Goal: Transaction & Acquisition: Purchase product/service

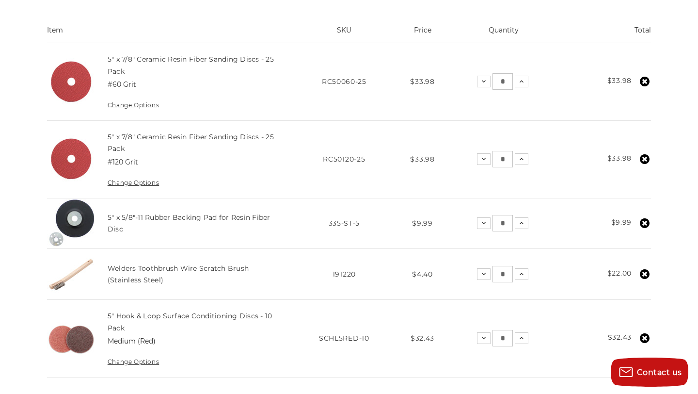
scroll to position [203, 0]
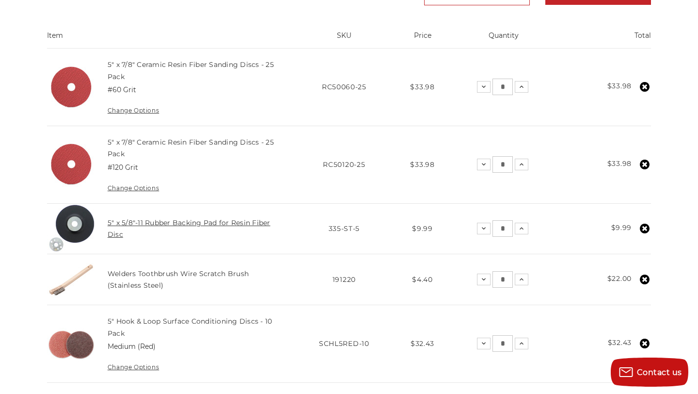
click at [229, 225] on link "5" x 5/8"-11 Rubber Backing Pad for Resin Fiber Disc" at bounding box center [189, 228] width 163 height 20
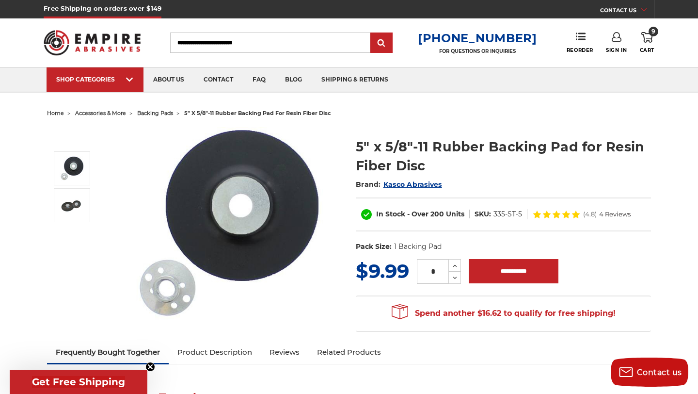
click at [198, 41] on input "Search" at bounding box center [270, 42] width 200 height 20
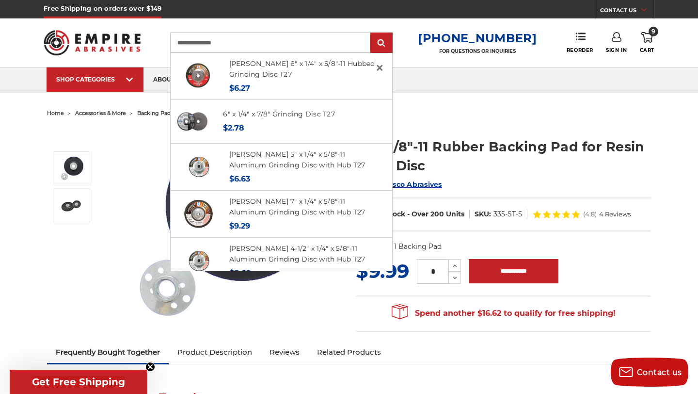
type input "**********"
click at [372, 33] on input "submit" at bounding box center [381, 42] width 19 height 19
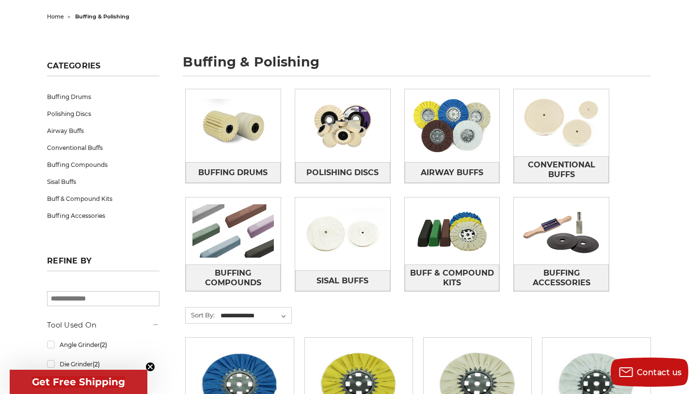
scroll to position [96, 0]
click at [440, 125] on img at bounding box center [452, 125] width 95 height 67
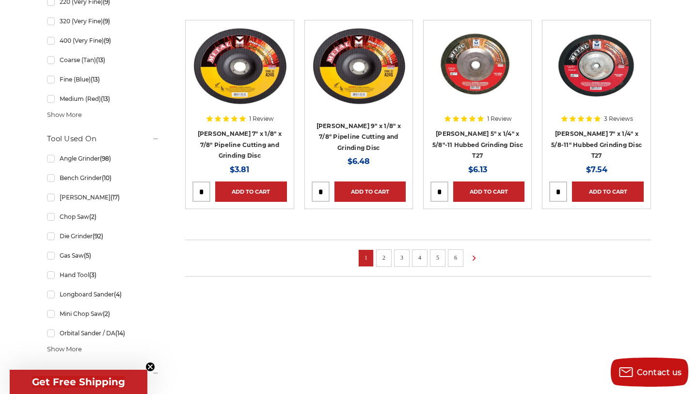
scroll to position [730, 0]
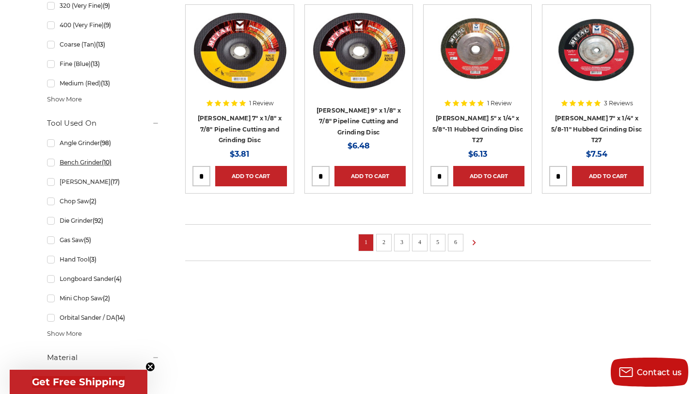
click at [52, 164] on link "Bench Grinder (10)" at bounding box center [103, 162] width 112 height 17
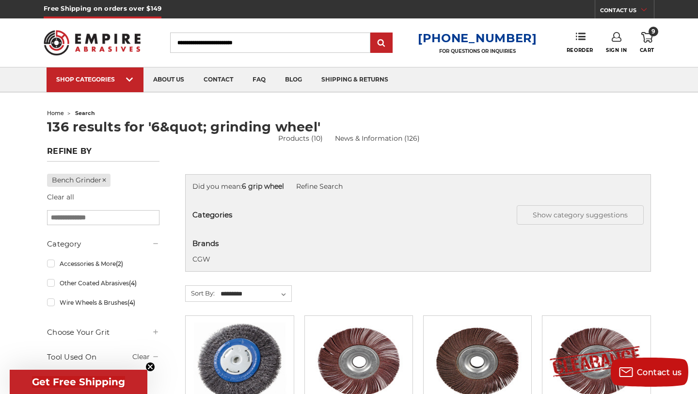
click at [83, 51] on img at bounding box center [92, 43] width 97 height 38
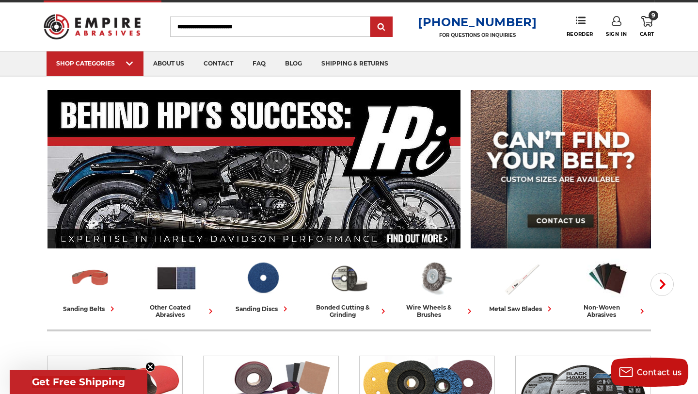
scroll to position [19, 0]
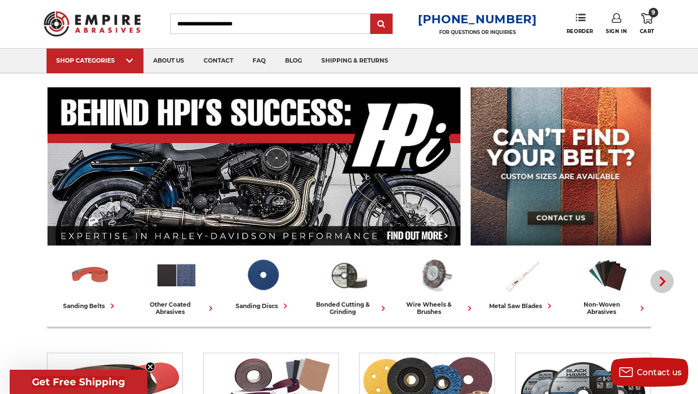
click at [663, 286] on icon "button" at bounding box center [663, 281] width 10 height 10
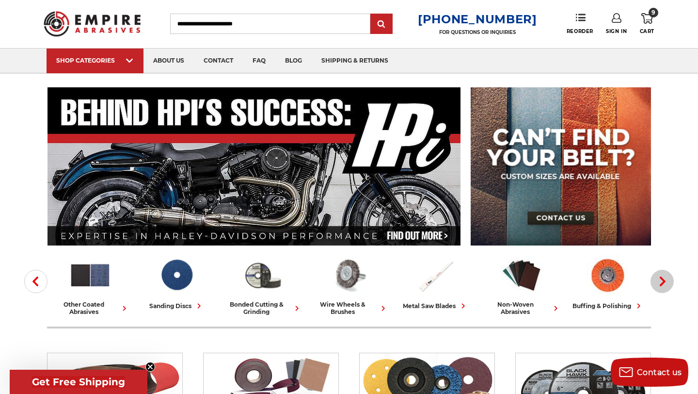
click at [663, 286] on icon "button" at bounding box center [663, 281] width 10 height 10
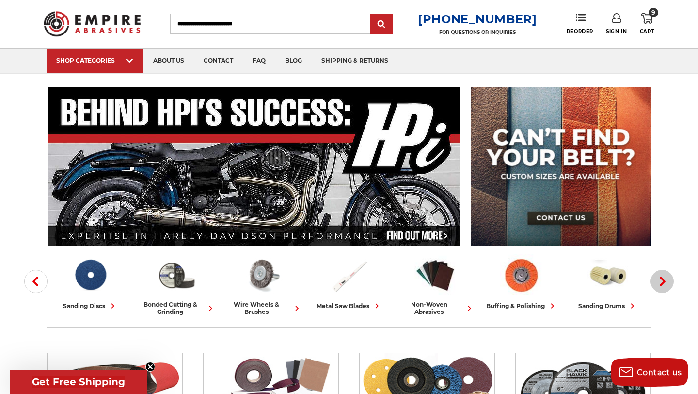
click at [663, 286] on icon "button" at bounding box center [663, 281] width 10 height 10
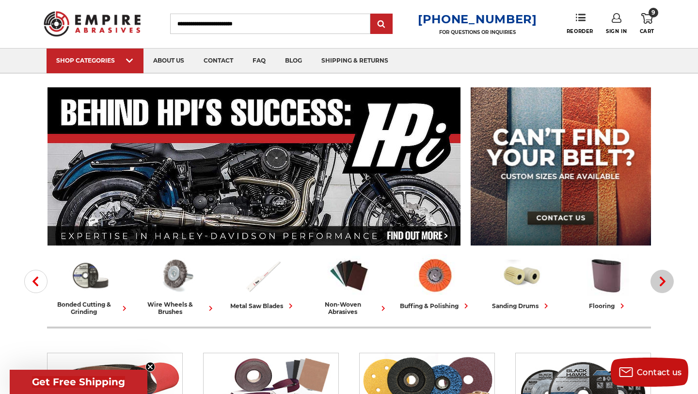
click at [663, 286] on icon "button" at bounding box center [663, 281] width 10 height 10
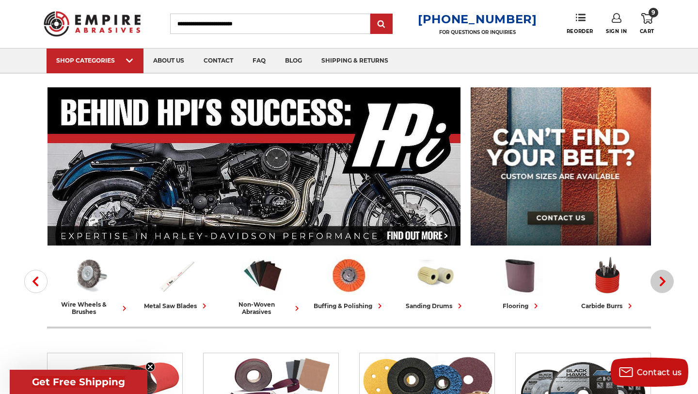
click at [663, 286] on icon "button" at bounding box center [663, 281] width 10 height 10
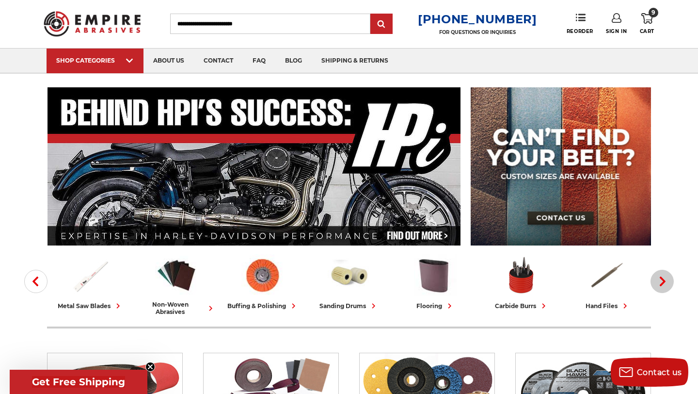
click at [663, 286] on icon "button" at bounding box center [663, 281] width 10 height 10
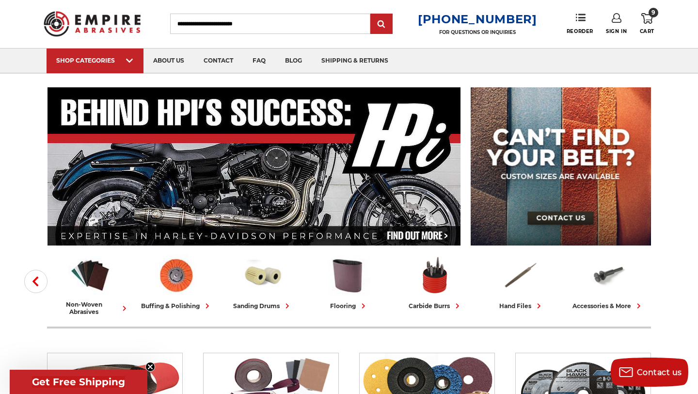
click at [615, 307] on div "accessories & more" at bounding box center [608, 306] width 71 height 10
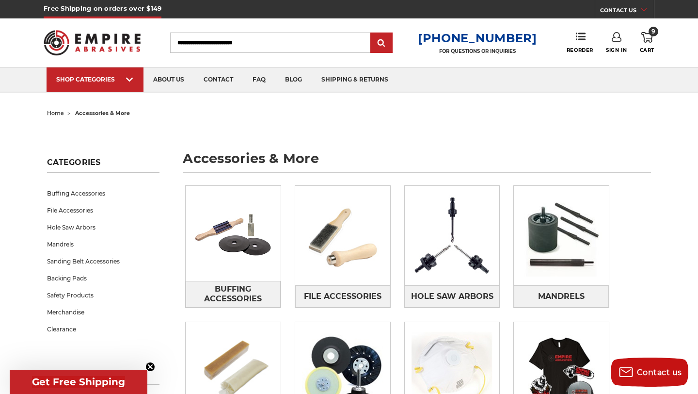
click at [202, 44] on input "Search" at bounding box center [270, 42] width 200 height 20
click at [646, 37] on icon at bounding box center [647, 37] width 12 height 11
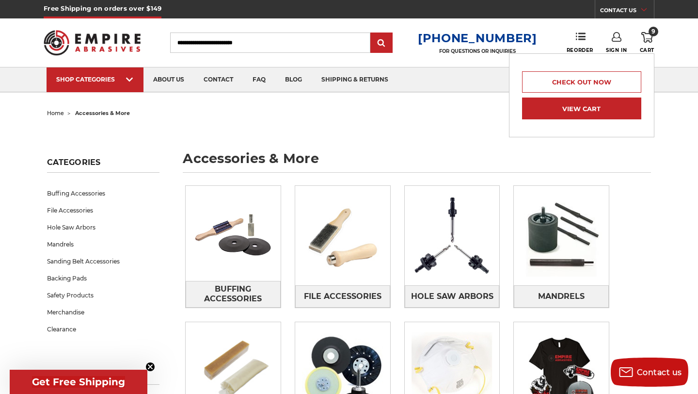
click at [610, 107] on link "View Cart" at bounding box center [581, 108] width 119 height 22
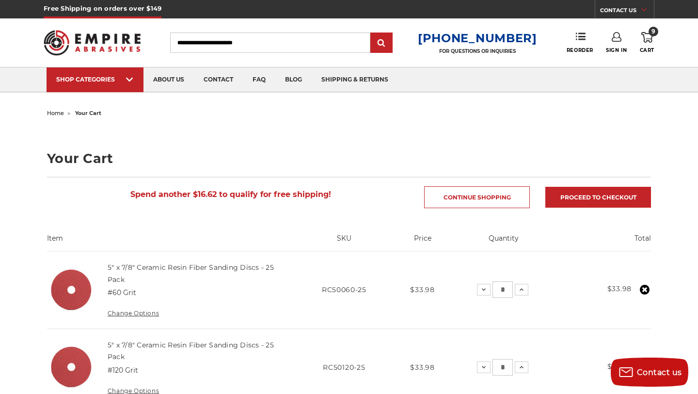
click at [242, 44] on input "Search" at bounding box center [270, 42] width 200 height 20
type input "**********"
click at [372, 33] on input "submit" at bounding box center [381, 42] width 19 height 19
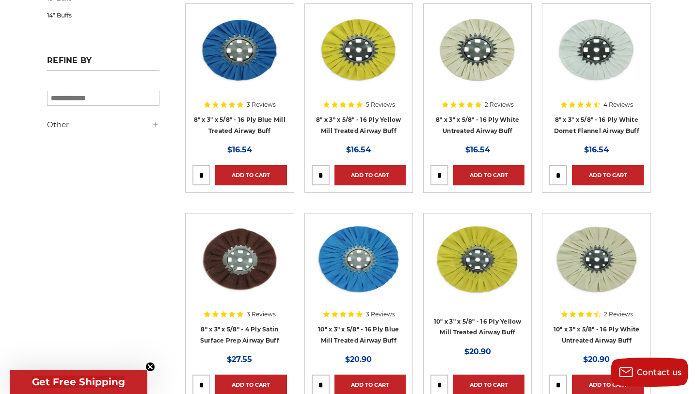
scroll to position [213, 0]
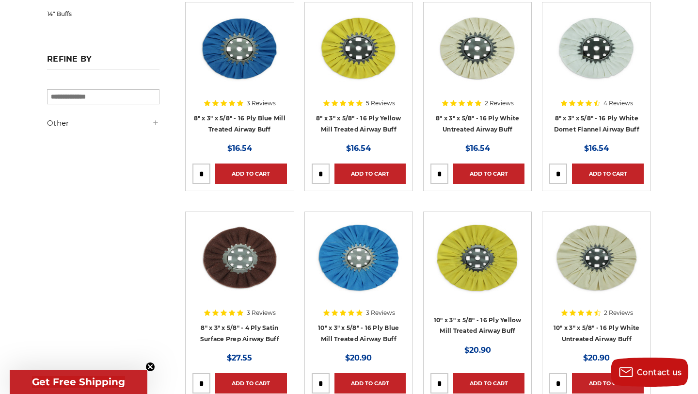
click at [219, 255] on img at bounding box center [239, 258] width 94 height 78
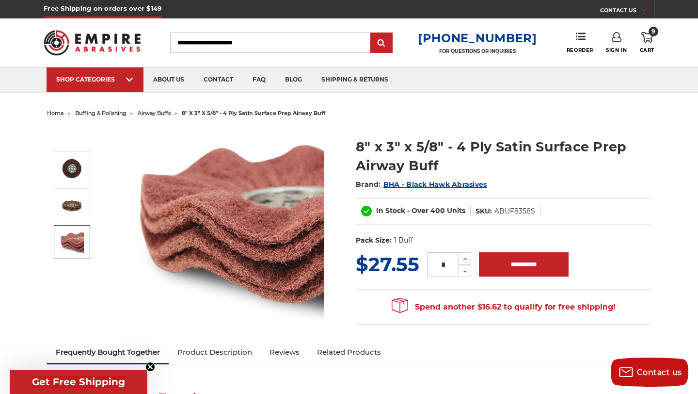
click at [71, 247] on img at bounding box center [72, 242] width 24 height 24
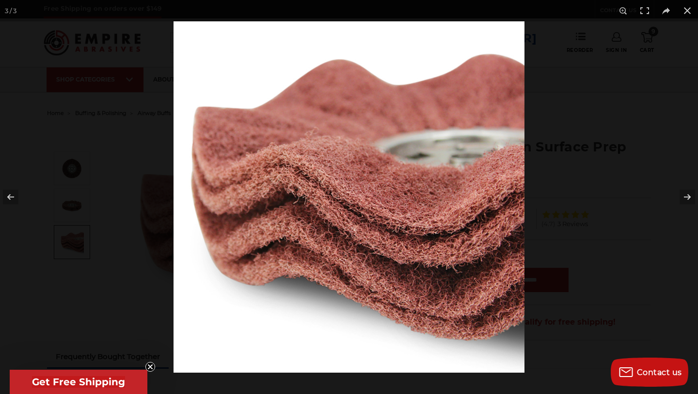
click at [87, 275] on div at bounding box center [349, 197] width 698 height 394
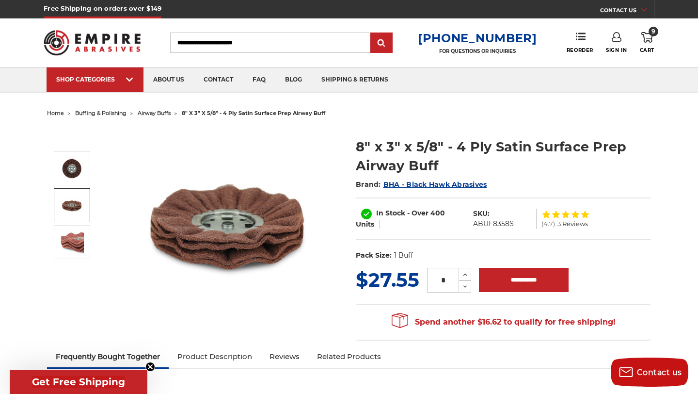
click at [74, 214] on img at bounding box center [72, 205] width 24 height 24
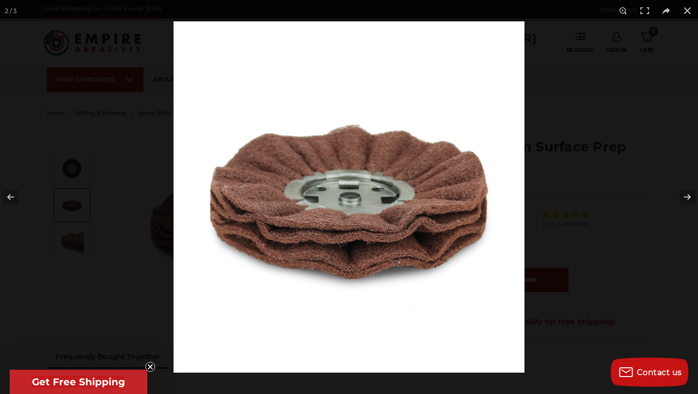
click at [119, 271] on div at bounding box center [349, 197] width 698 height 394
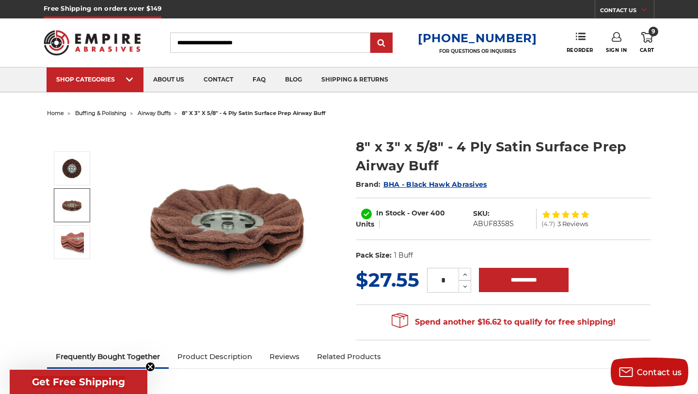
click at [152, 112] on span "airway buffs" at bounding box center [154, 113] width 33 height 7
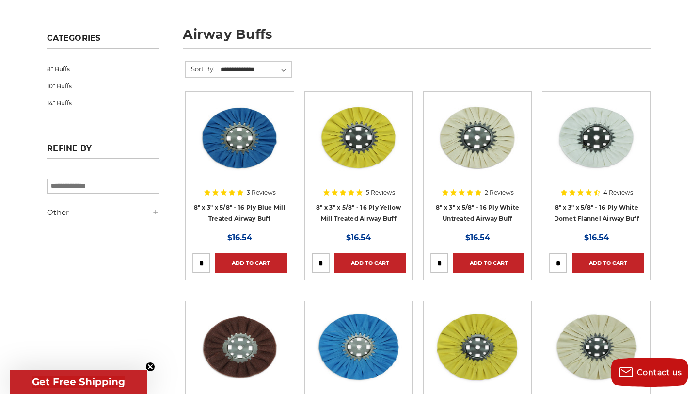
scroll to position [127, 0]
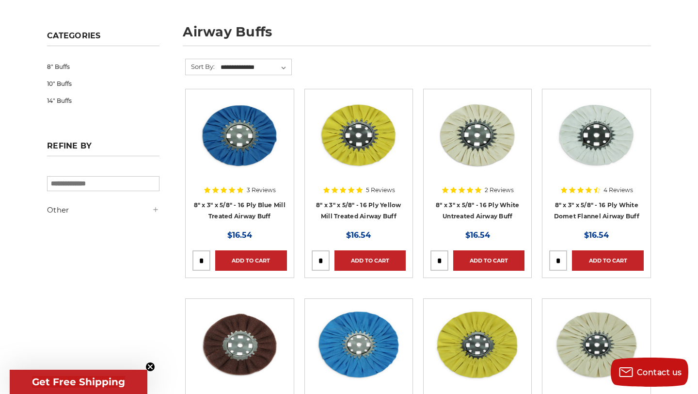
click at [157, 212] on icon at bounding box center [156, 210] width 8 height 8
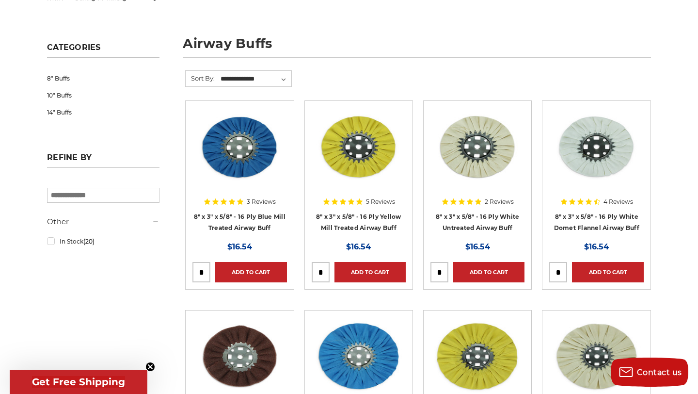
scroll to position [97, 0]
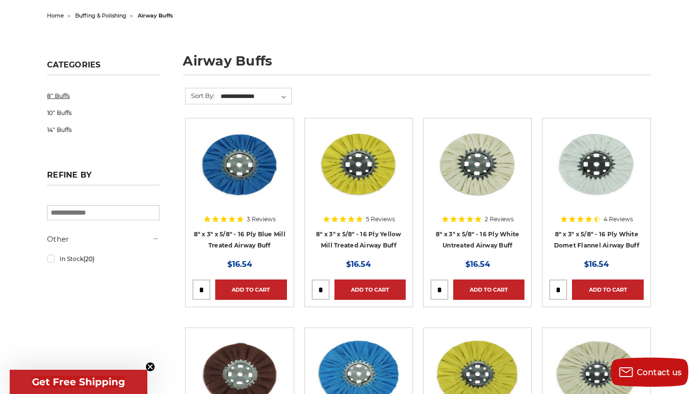
click at [60, 96] on link "8" Buffs" at bounding box center [103, 95] width 112 height 17
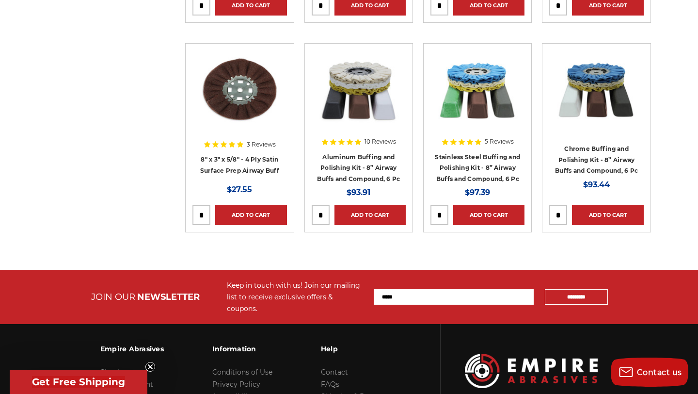
scroll to position [366, 0]
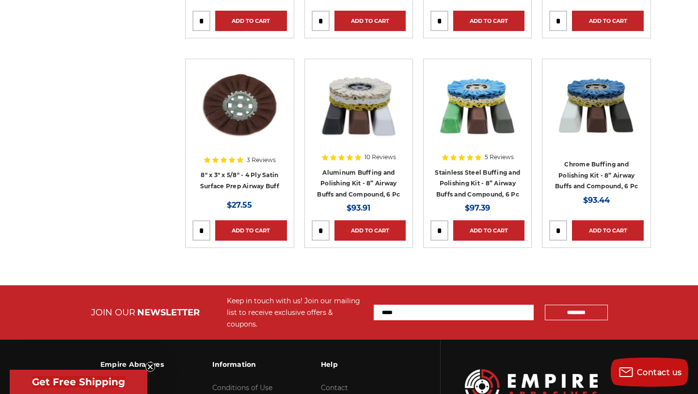
click at [236, 181] on div at bounding box center [239, 128] width 94 height 124
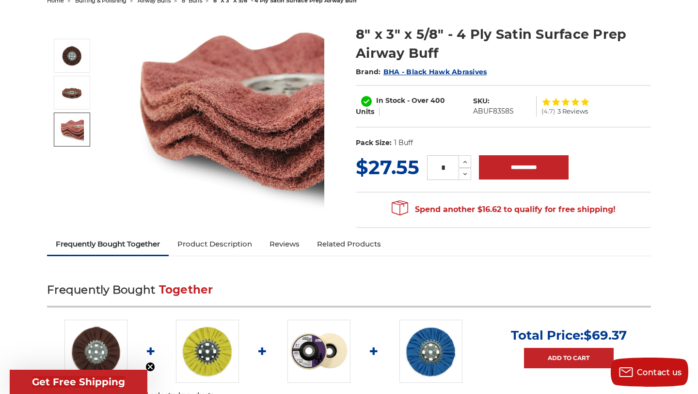
scroll to position [83, 0]
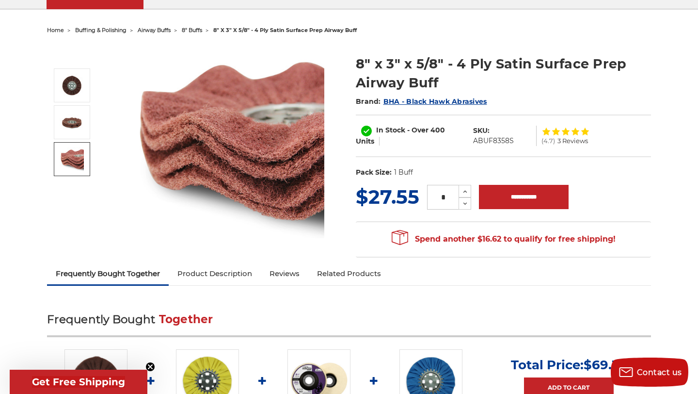
click at [573, 143] on span "3 Reviews" at bounding box center [572, 141] width 31 height 6
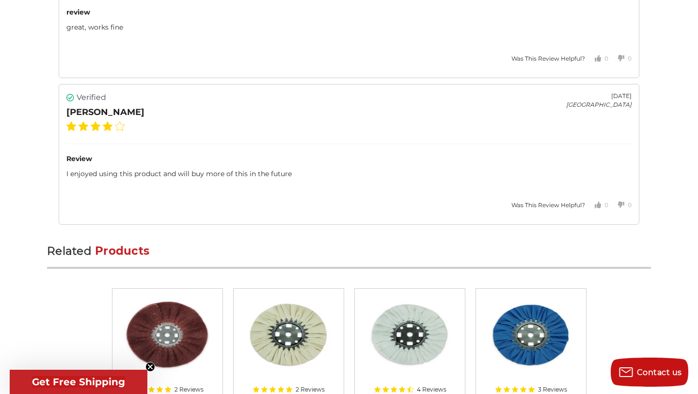
scroll to position [1733, 0]
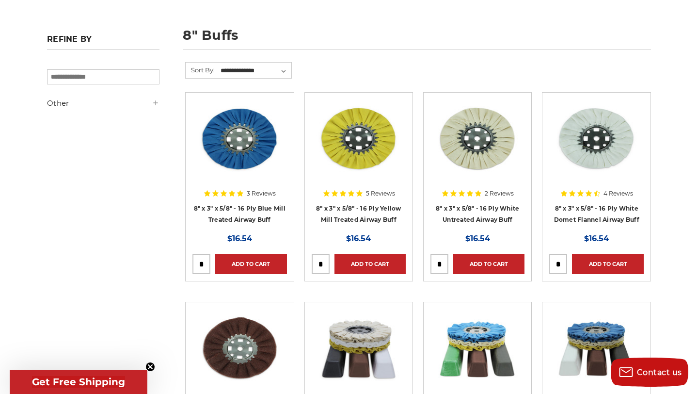
scroll to position [123, 0]
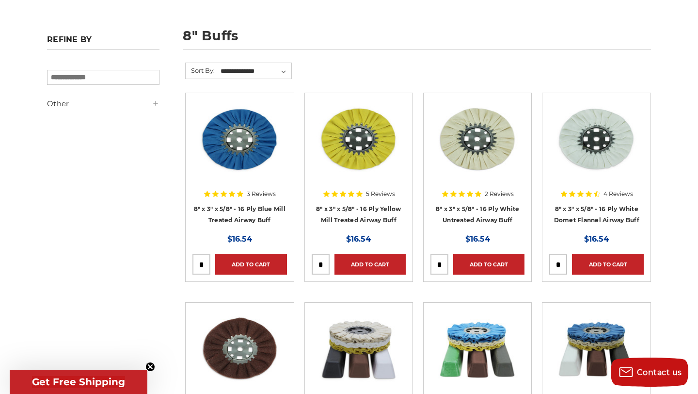
click at [255, 206] on div at bounding box center [239, 162] width 94 height 124
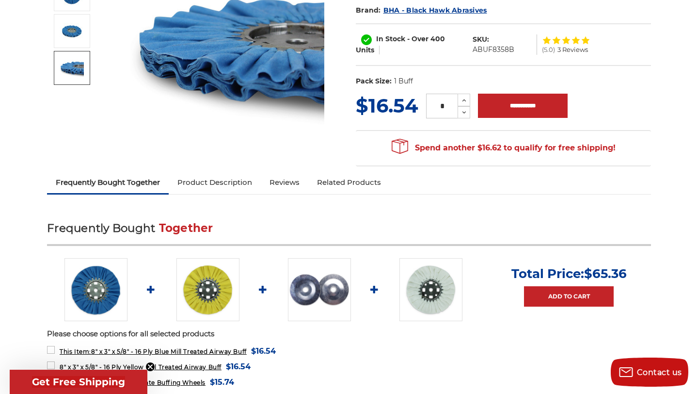
scroll to position [161, 0]
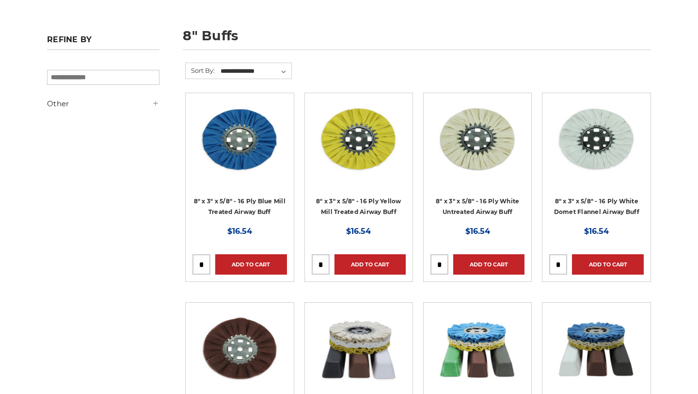
click at [364, 207] on div at bounding box center [359, 162] width 94 height 124
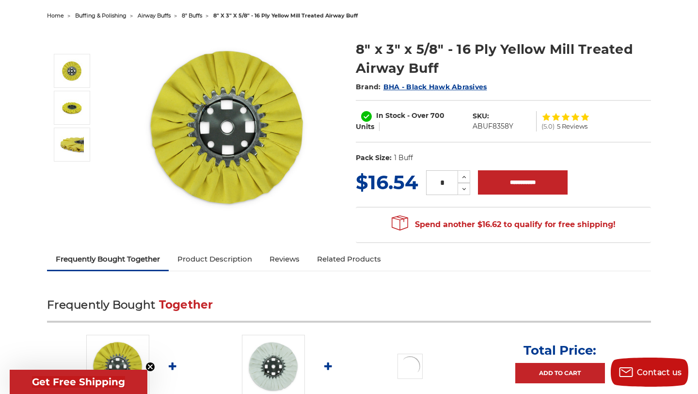
scroll to position [99, 0]
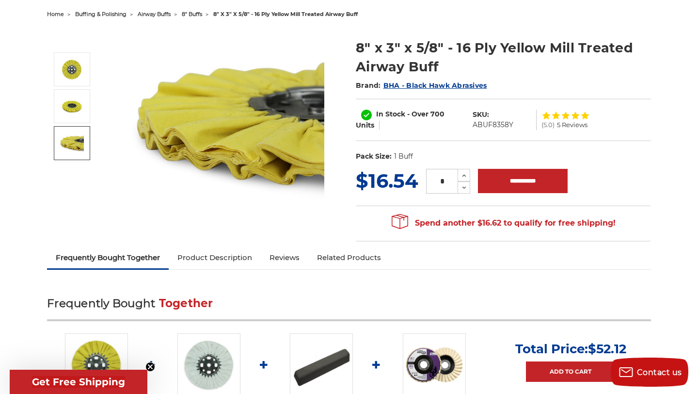
click at [64, 148] on img at bounding box center [72, 143] width 24 height 24
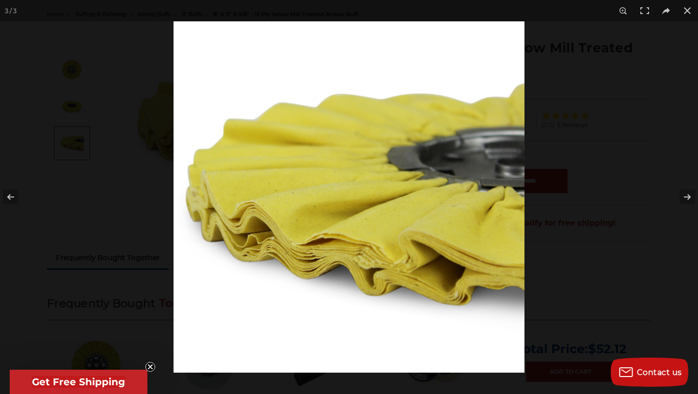
click at [97, 200] on div at bounding box center [349, 197] width 698 height 394
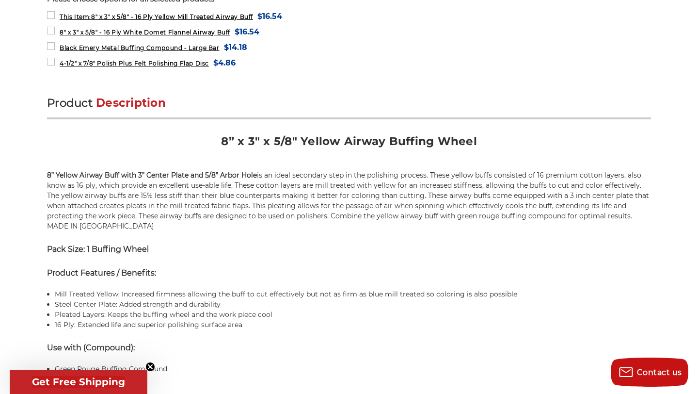
scroll to position [568, 0]
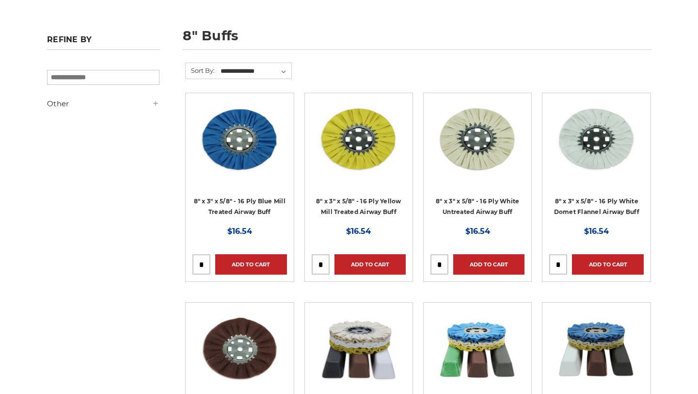
click at [231, 144] on img at bounding box center [239, 139] width 94 height 78
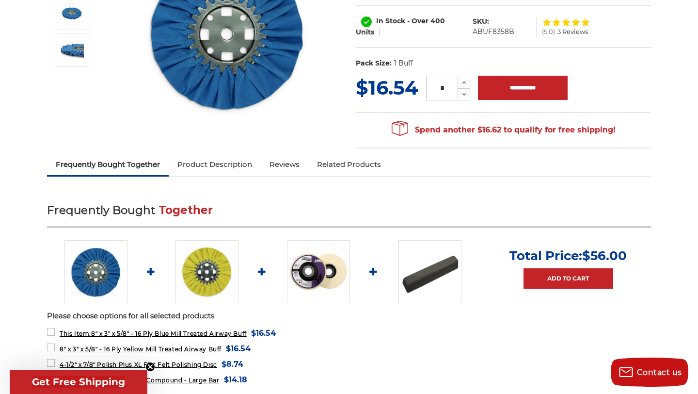
scroll to position [190, 0]
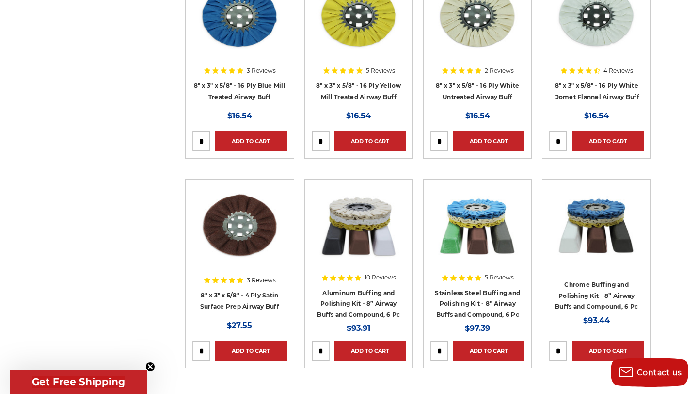
click at [230, 301] on div at bounding box center [239, 248] width 94 height 124
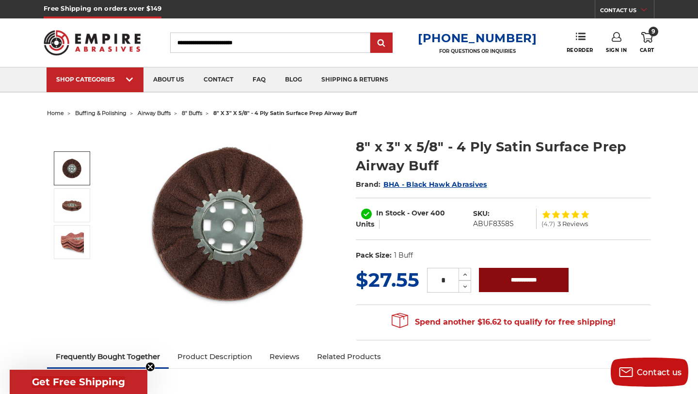
click at [498, 283] on input "**********" at bounding box center [524, 280] width 90 height 24
type input "**********"
click at [647, 42] on icon at bounding box center [647, 37] width 12 height 11
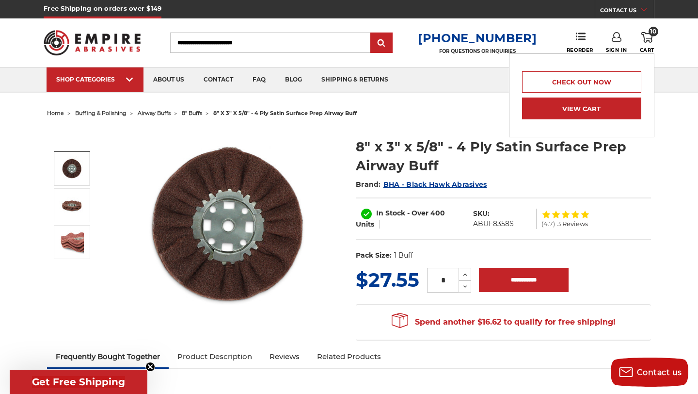
click at [595, 107] on link "View Cart" at bounding box center [581, 108] width 119 height 22
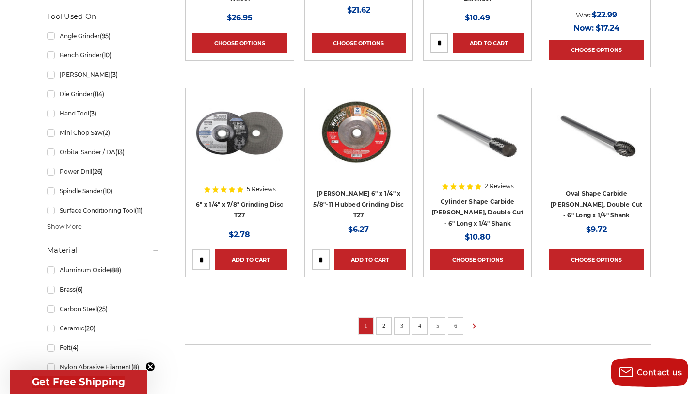
scroll to position [615, 0]
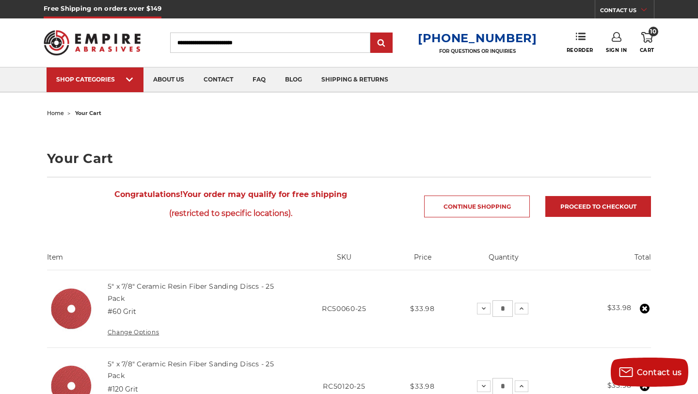
click at [205, 45] on input "Search" at bounding box center [270, 42] width 200 height 20
type input "********"
click at [372, 33] on input "submit" at bounding box center [381, 42] width 19 height 19
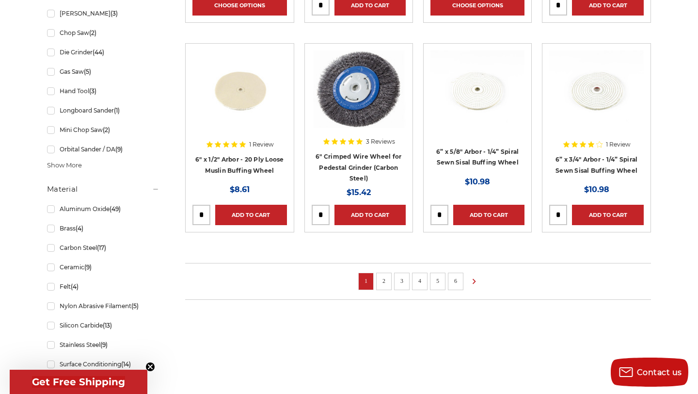
scroll to position [708, 0]
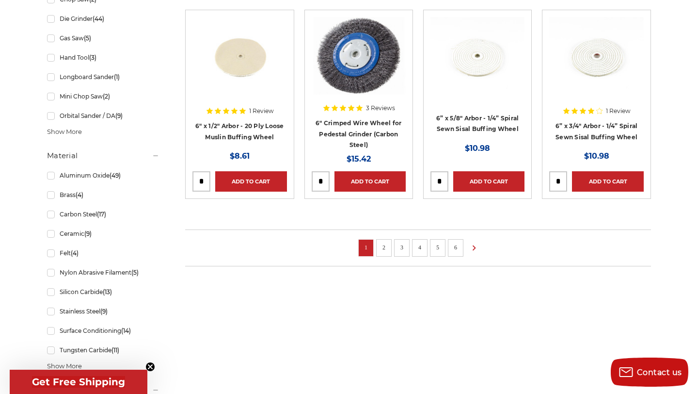
click at [383, 247] on link "2" at bounding box center [384, 247] width 10 height 11
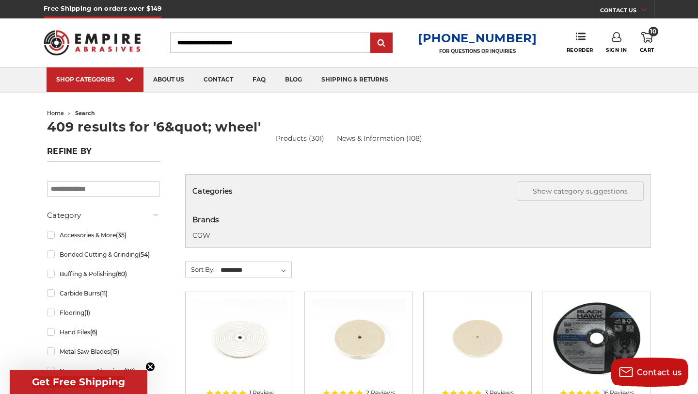
click at [649, 37] on icon at bounding box center [647, 37] width 12 height 11
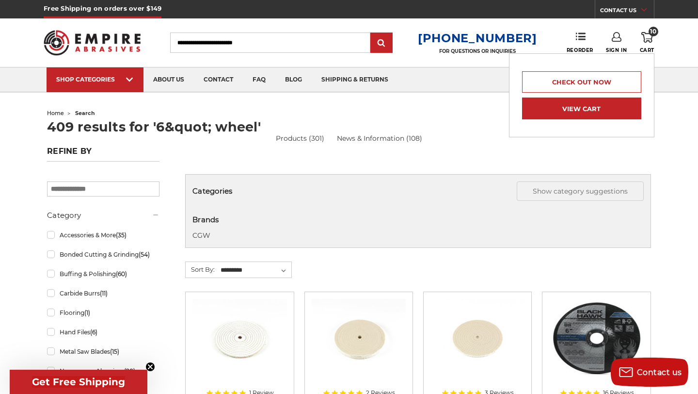
click at [599, 117] on link "View Cart" at bounding box center [581, 108] width 119 height 22
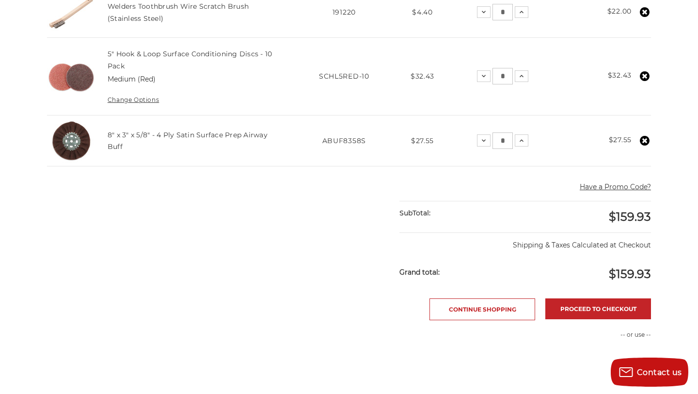
click at [645, 140] on icon at bounding box center [645, 141] width 10 height 10
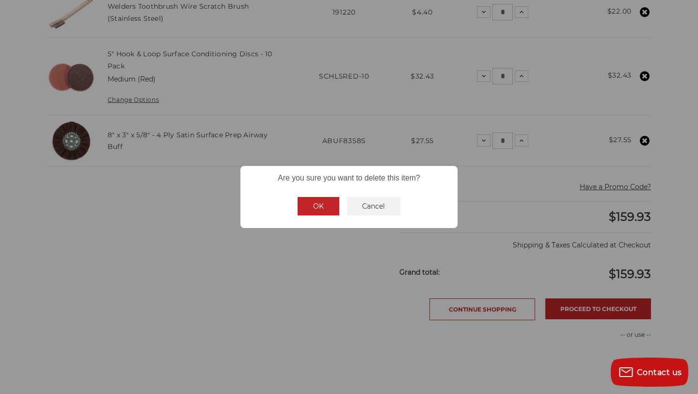
click at [312, 207] on button "OK" at bounding box center [319, 206] width 42 height 18
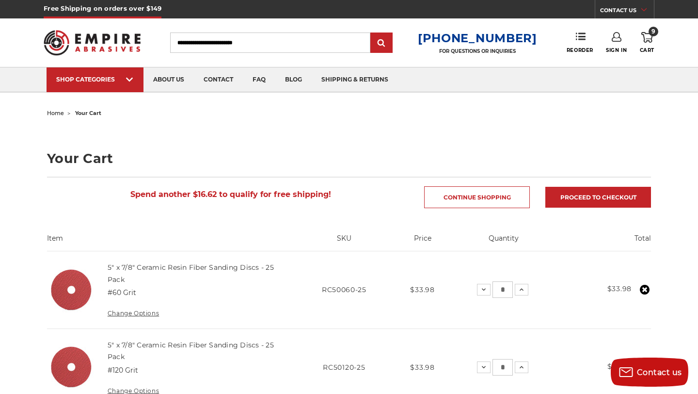
click at [259, 38] on input "Search" at bounding box center [270, 42] width 200 height 20
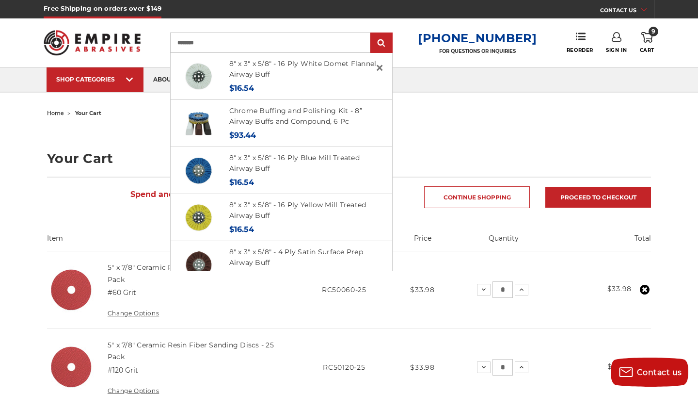
type input "********"
click at [372, 33] on input "submit" at bounding box center [381, 42] width 19 height 19
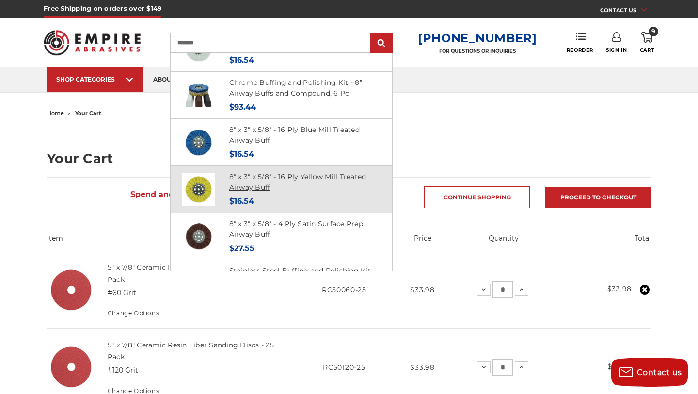
scroll to position [32, 0]
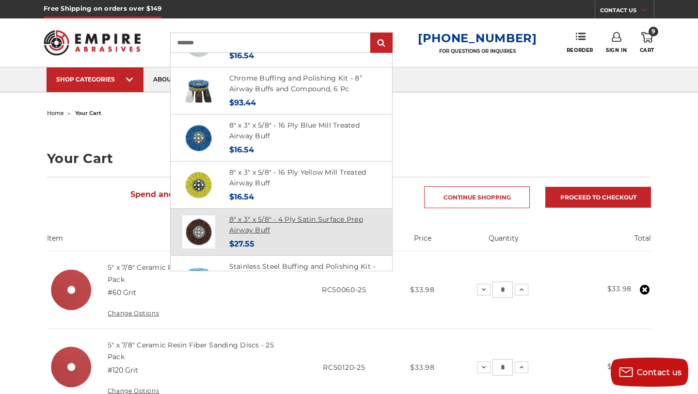
click at [274, 222] on link "8" x 3" x 5/8" - 4 Ply Satin Surface Prep Airway Buff" at bounding box center [296, 225] width 134 height 20
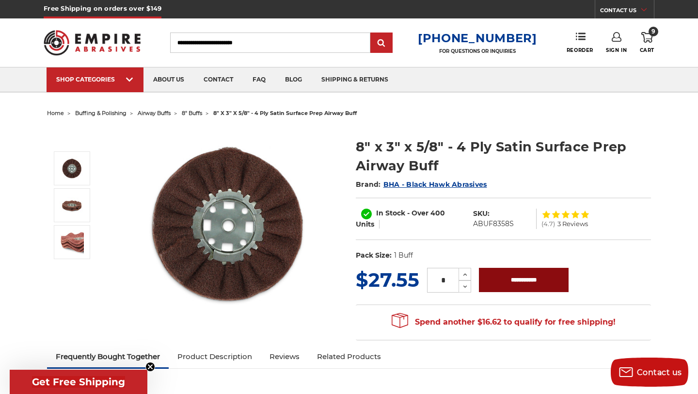
click at [526, 280] on input "**********" at bounding box center [524, 280] width 90 height 24
type input "**********"
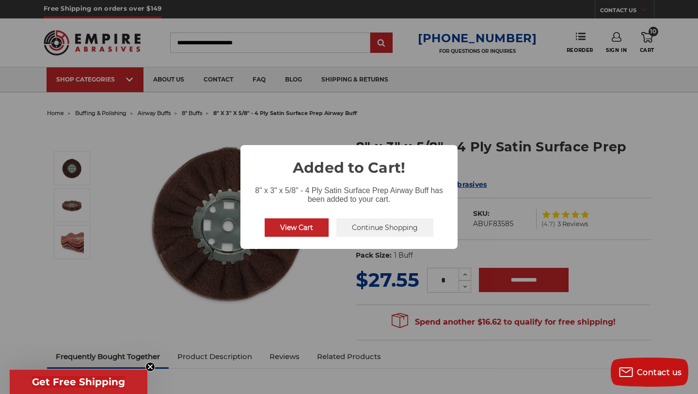
click at [278, 225] on button "View Cart" at bounding box center [297, 227] width 64 height 18
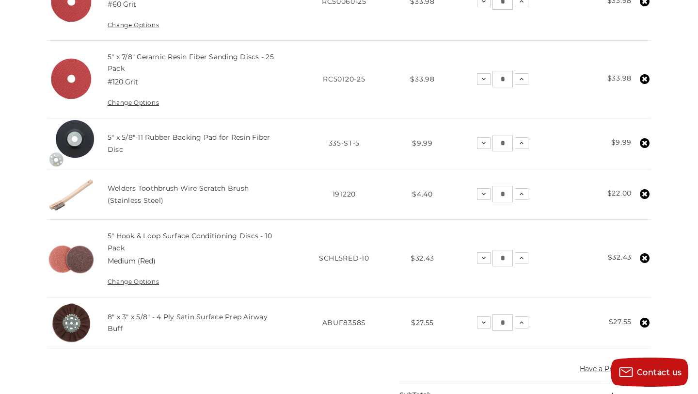
scroll to position [310, 0]
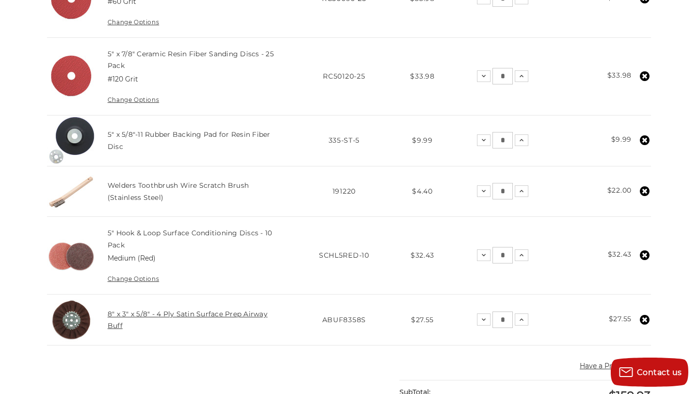
click at [244, 316] on link "8" x 3" x 5/8" - 4 Ply Satin Surface Prep Airway Buff" at bounding box center [188, 319] width 160 height 20
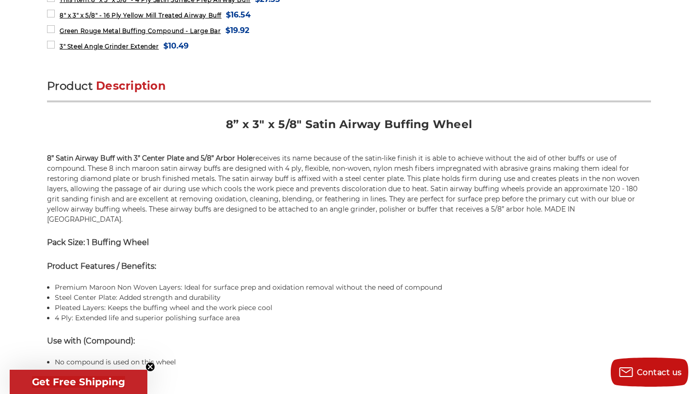
scroll to position [547, 0]
